Goal: Task Accomplishment & Management: Manage account settings

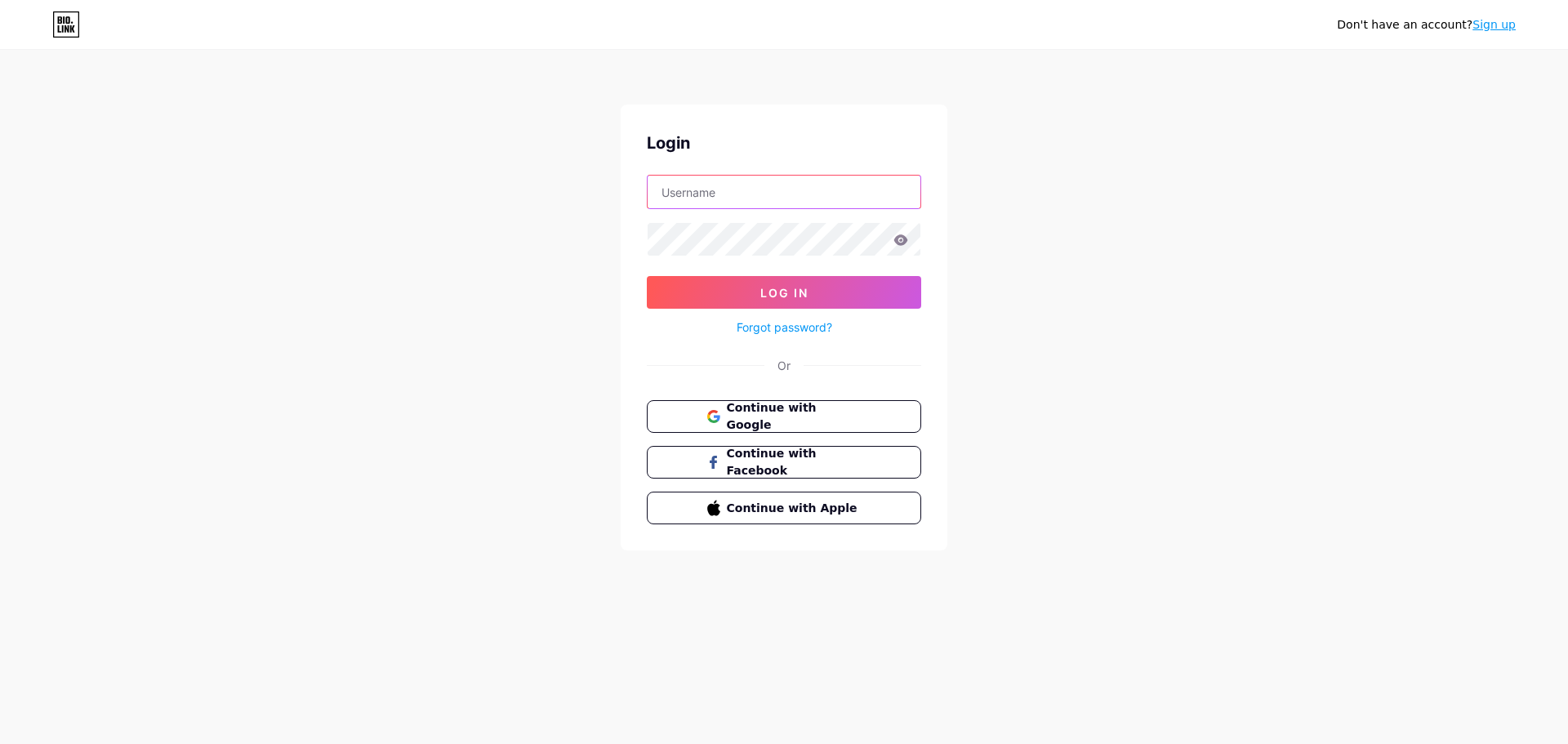
type input "[EMAIL_ADDRESS][DOMAIN_NAME]"
click at [895, 242] on icon at bounding box center [902, 240] width 14 height 11
click at [902, 240] on icon at bounding box center [902, 240] width 14 height 11
click at [899, 242] on icon at bounding box center [901, 240] width 15 height 11
click at [731, 304] on button "Log In" at bounding box center [783, 292] width 274 height 32
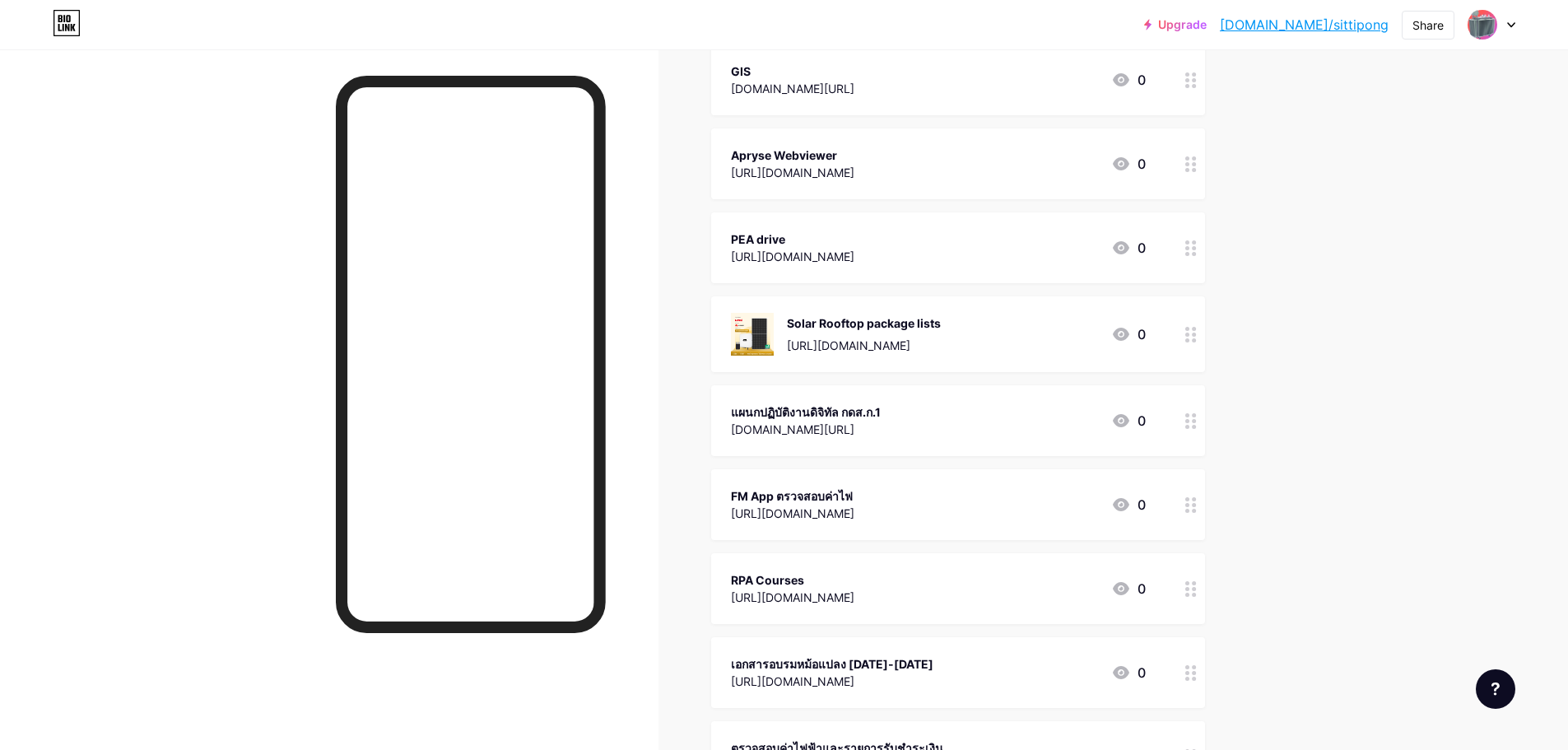
scroll to position [412, 0]
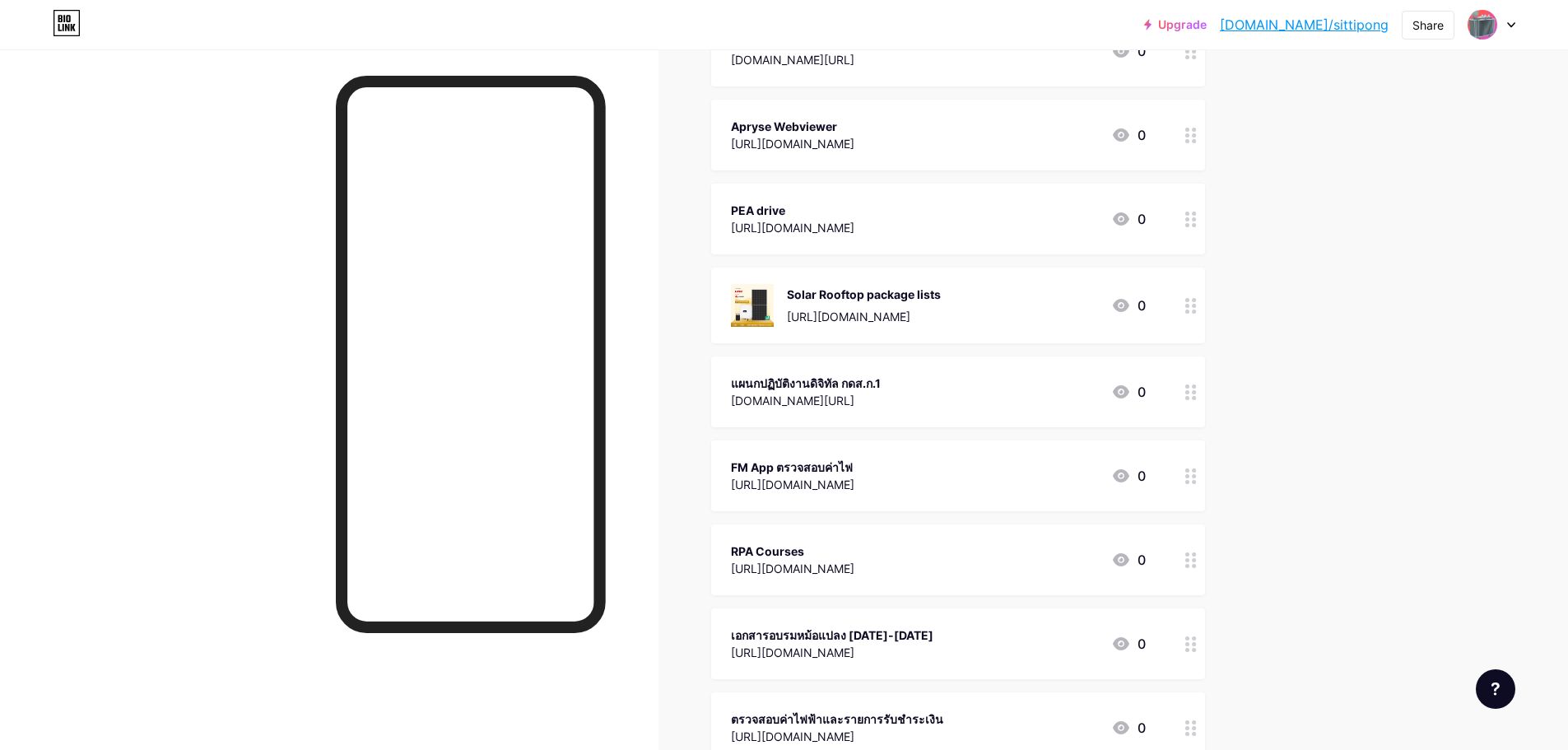
click at [950, 486] on div "FM App ตรวจสอบค่าไฟ [URL][DOMAIN_NAME] 0" at bounding box center [938, 476] width 415 height 38
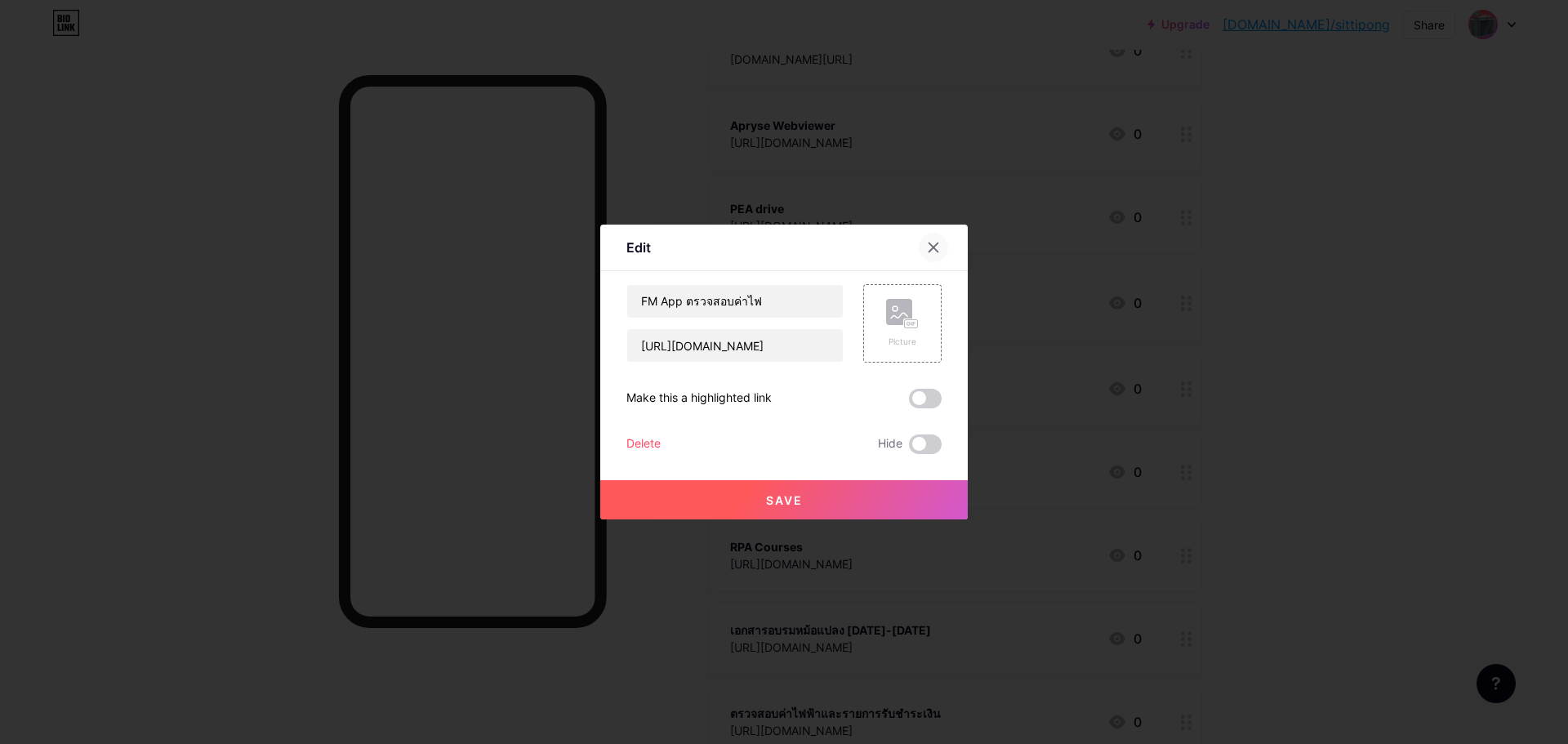
click at [930, 248] on icon at bounding box center [933, 247] width 13 height 13
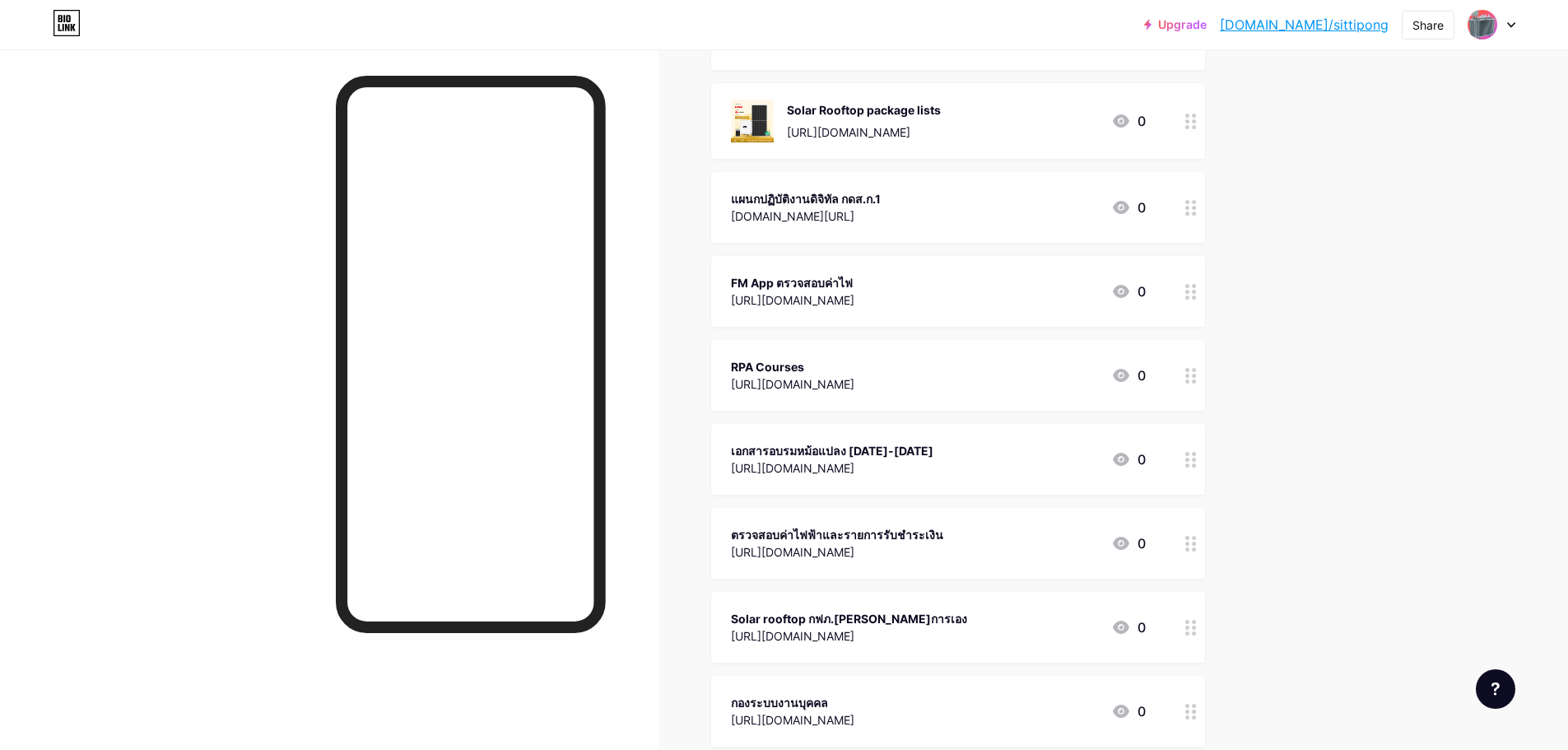
scroll to position [562, 0]
